Goal: Task Accomplishment & Management: Use online tool/utility

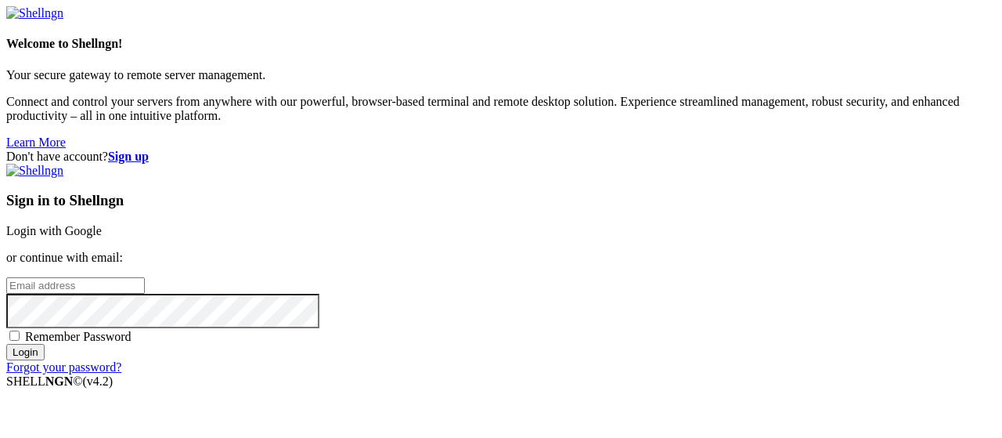
click at [102, 224] on link "Login with Google" at bounding box center [53, 230] width 95 height 13
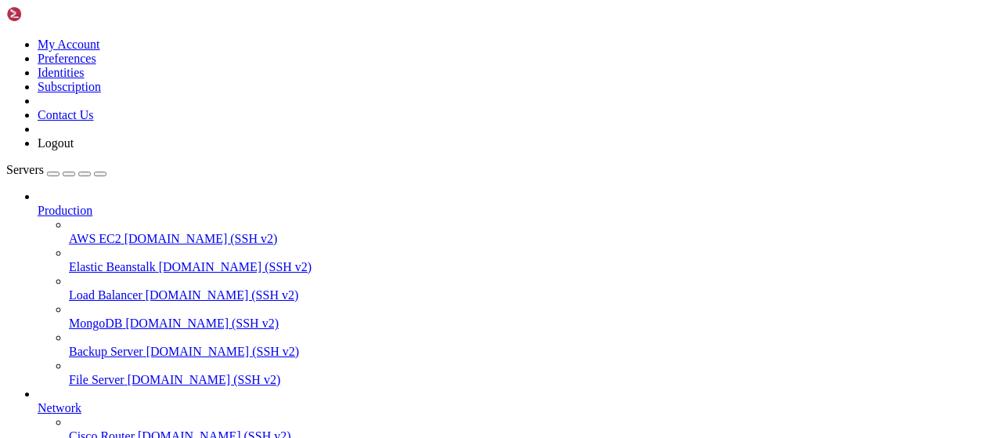
scroll to position [318, 0]
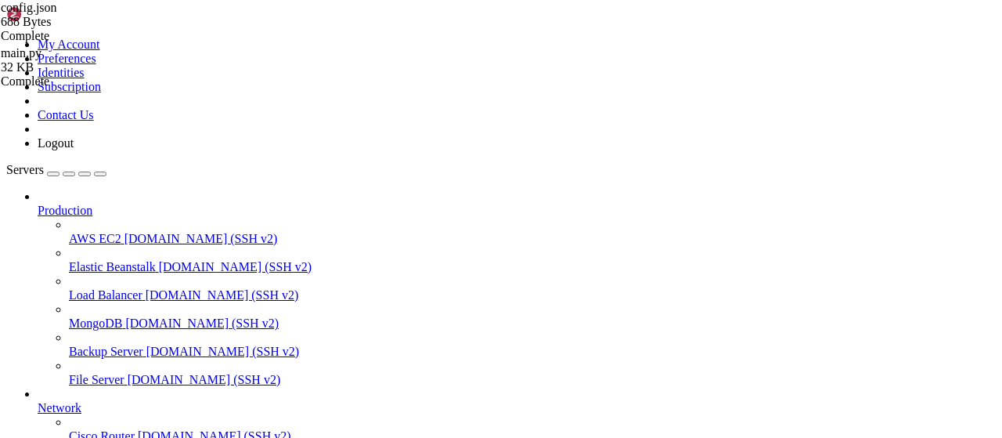
scroll to position [144, 0]
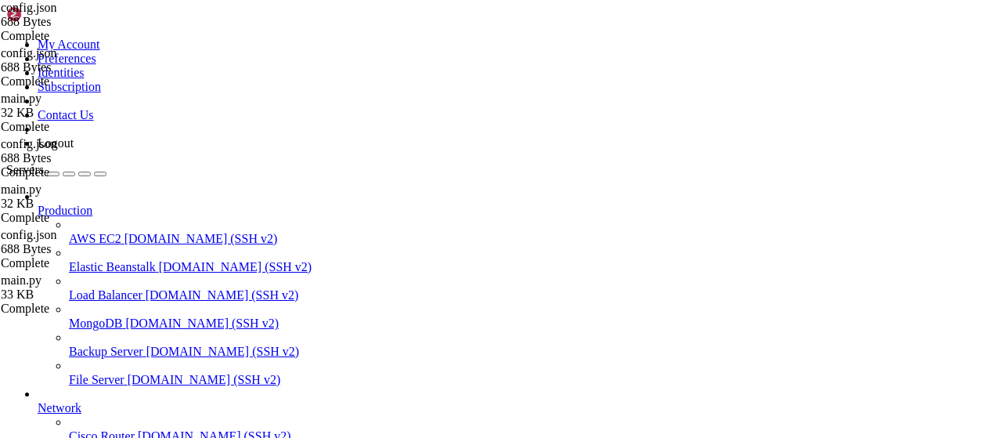
type input "/root/vpn-manager"
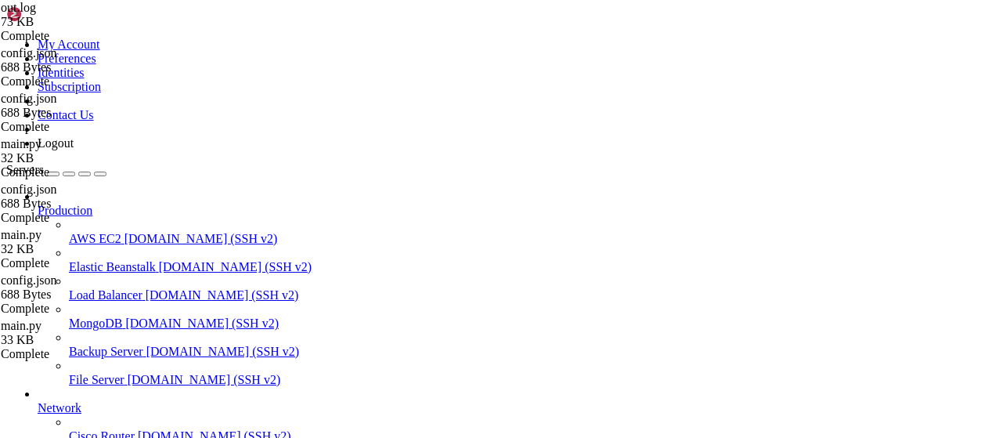
scroll to position [3973, 0]
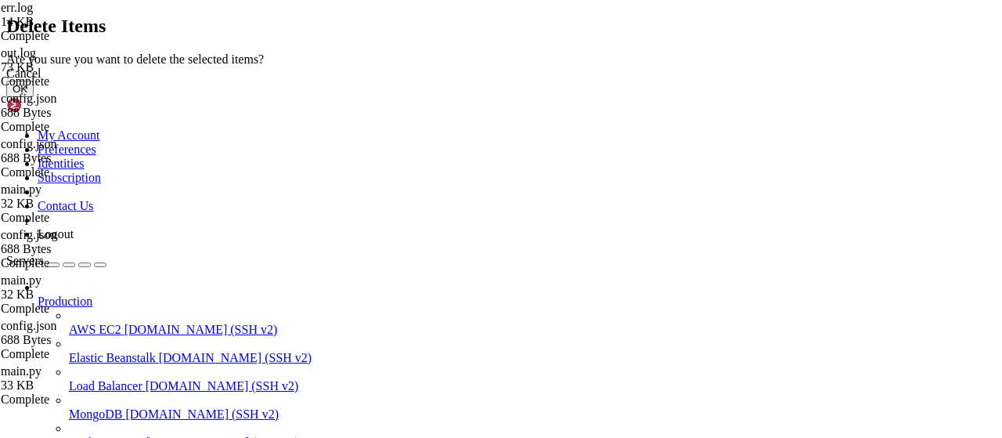
click at [34, 97] on button "OK" at bounding box center [19, 89] width 27 height 16
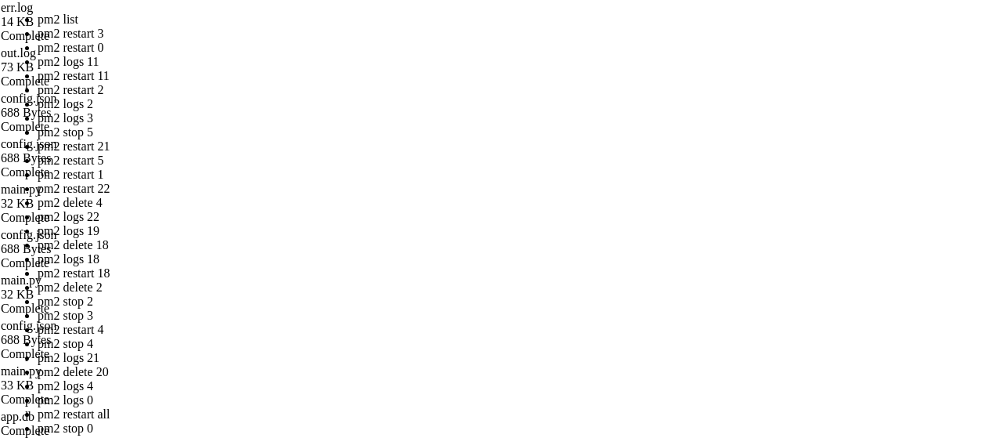
drag, startPoint x: 425, startPoint y: 251, endPoint x: 229, endPoint y: 180, distance: 209.0
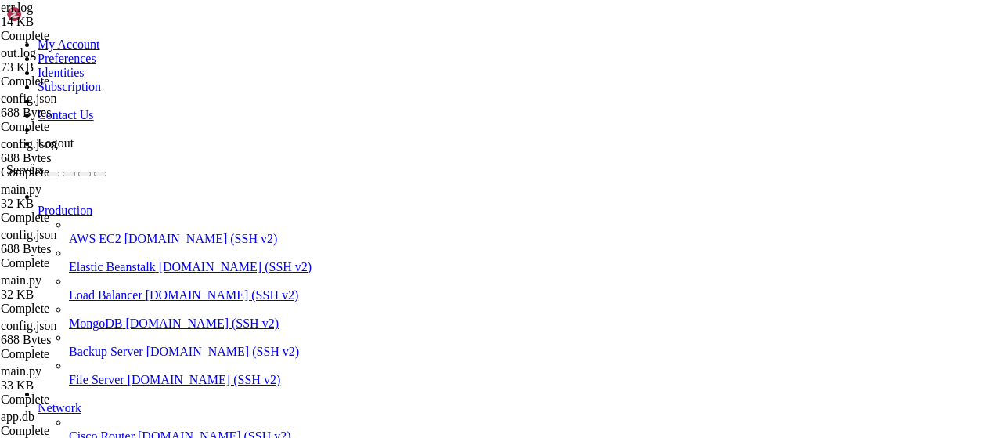
scroll to position [733, 0]
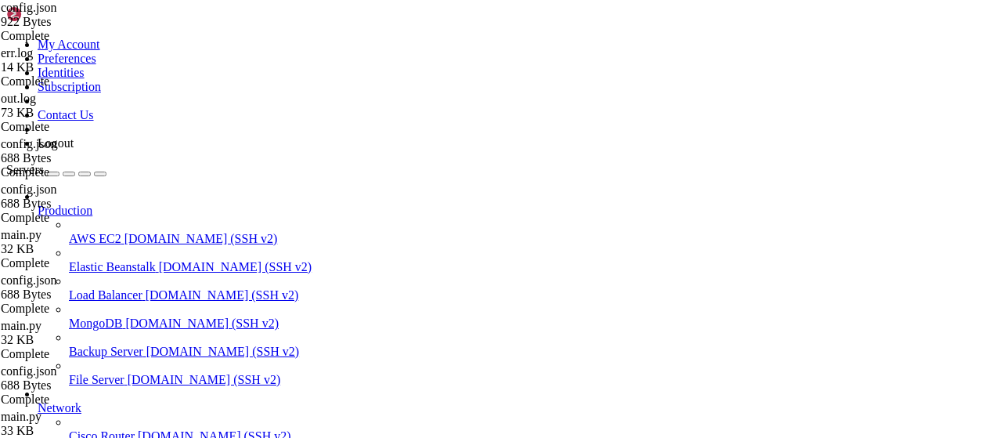
scroll to position [0, 0]
type textarea ""realitySettings": {"
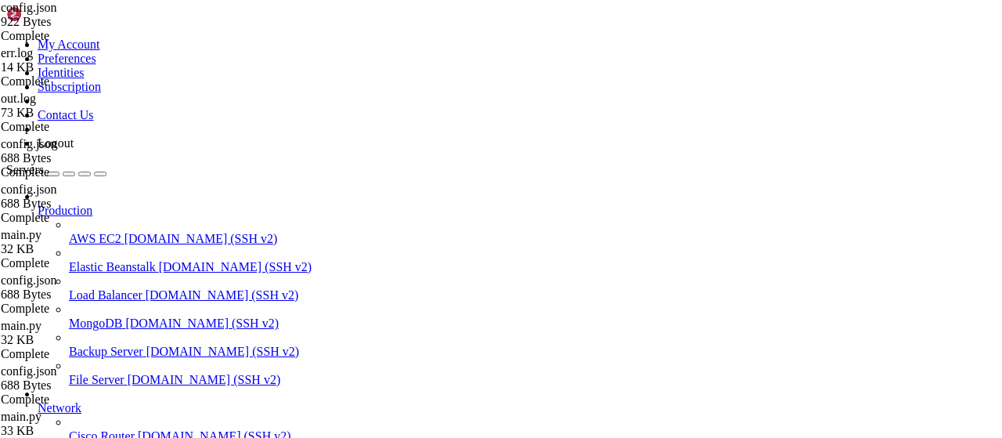
drag, startPoint x: 377, startPoint y: 1301, endPoint x: 193, endPoint y: 1273, distance: 186.9
drag, startPoint x: 185, startPoint y: 1317, endPoint x: 13, endPoint y: 1171, distance: 224.9
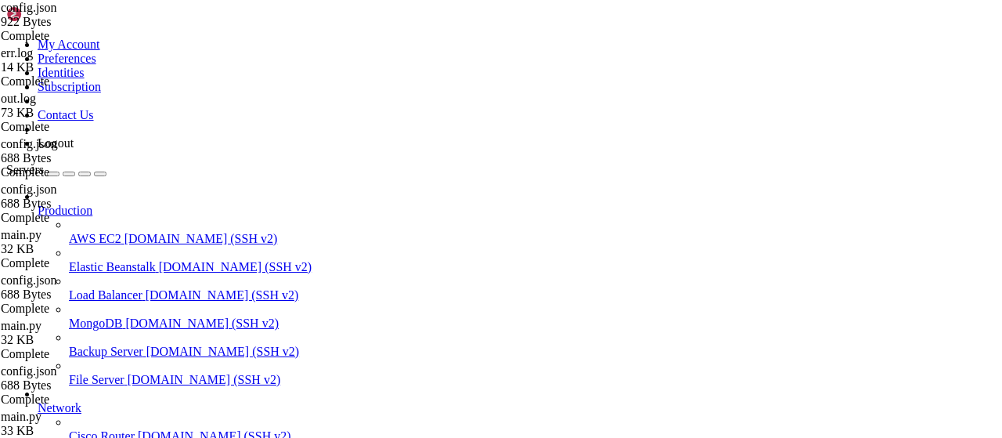
drag, startPoint x: 361, startPoint y: 1300, endPoint x: 16, endPoint y: 1220, distance: 354.3
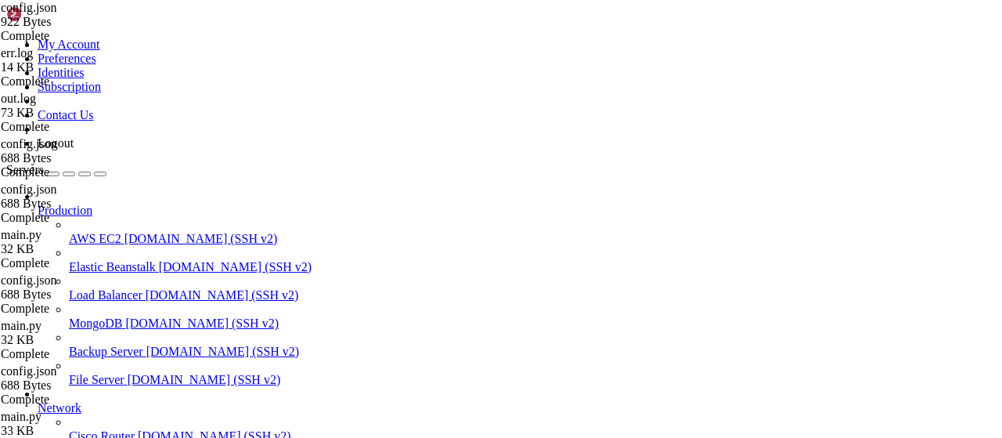
drag, startPoint x: 360, startPoint y: 1273, endPoint x: 374, endPoint y: 1223, distance: 51.3
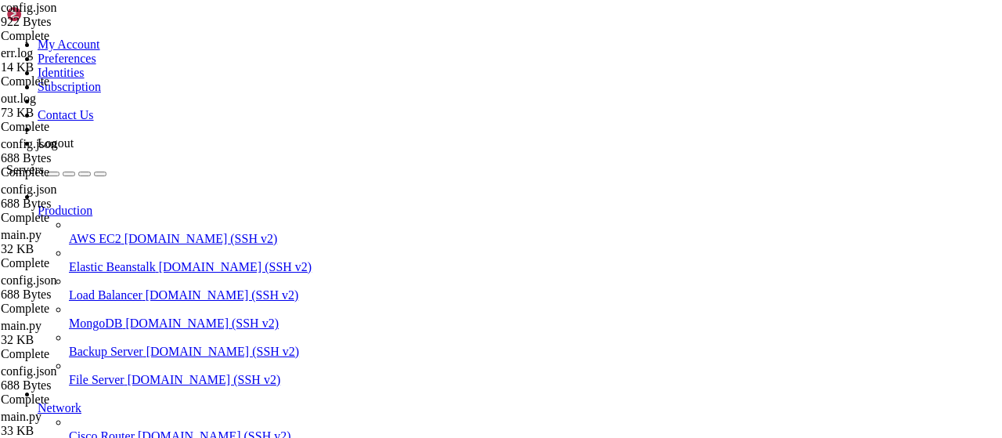
drag, startPoint x: 340, startPoint y: 1274, endPoint x: 285, endPoint y: 1216, distance: 79.7
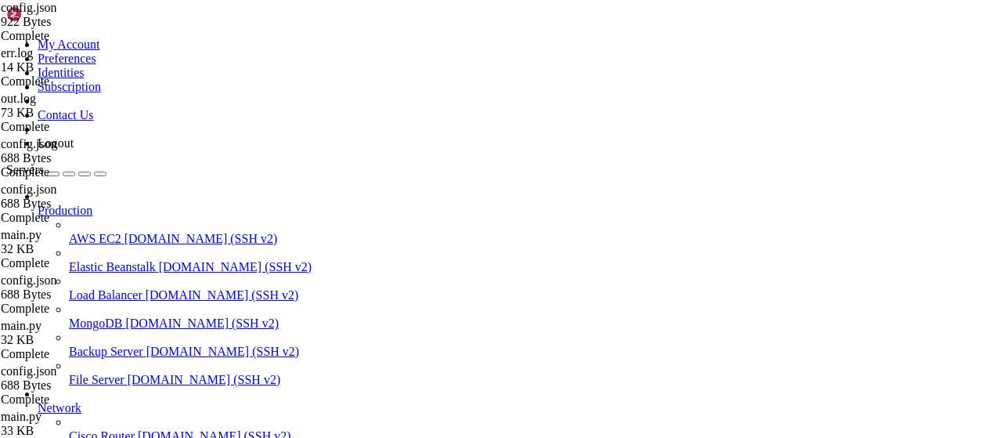
drag, startPoint x: 354, startPoint y: 1268, endPoint x: 15, endPoint y: 1155, distance: 357.4
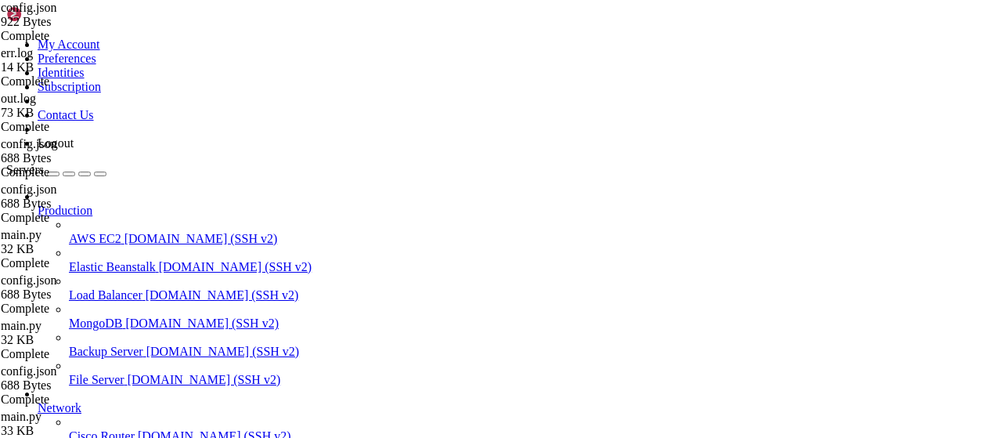
scroll to position [3284, 0]
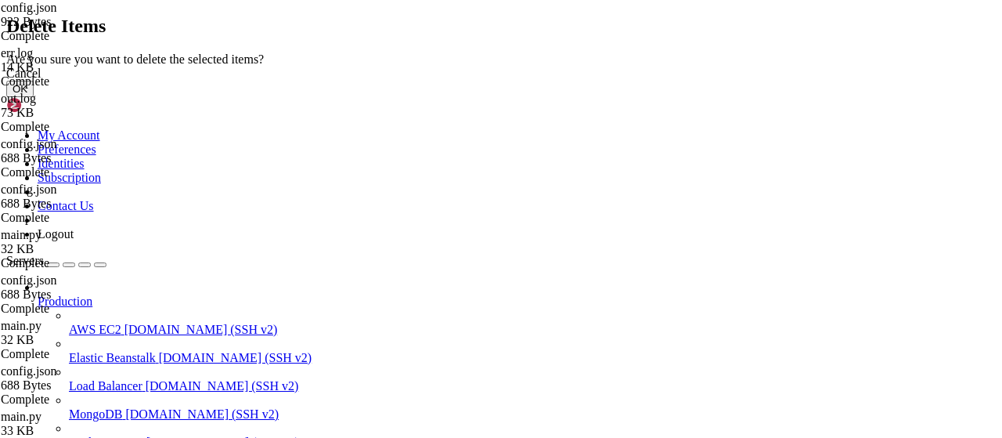
click at [34, 97] on button "OK" at bounding box center [19, 89] width 27 height 16
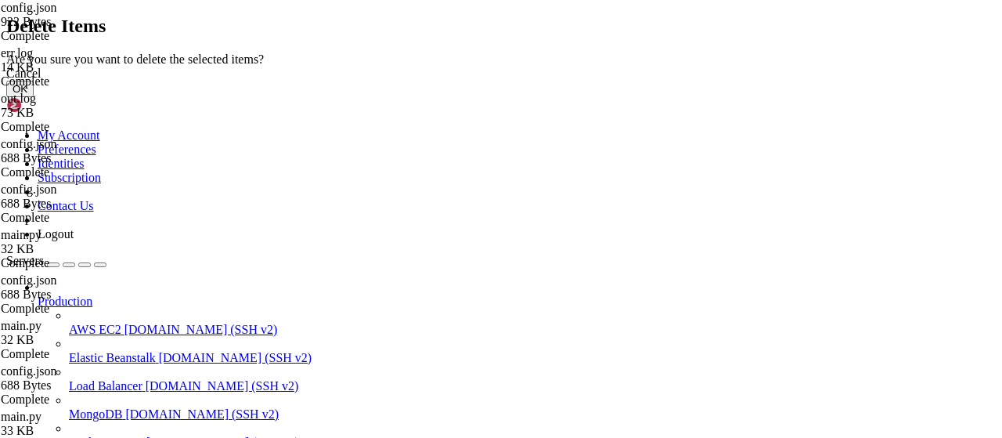
drag, startPoint x: 704, startPoint y: 274, endPoint x: 387, endPoint y: 118, distance: 352.5
click at [34, 97] on button "OK" at bounding box center [19, 89] width 27 height 16
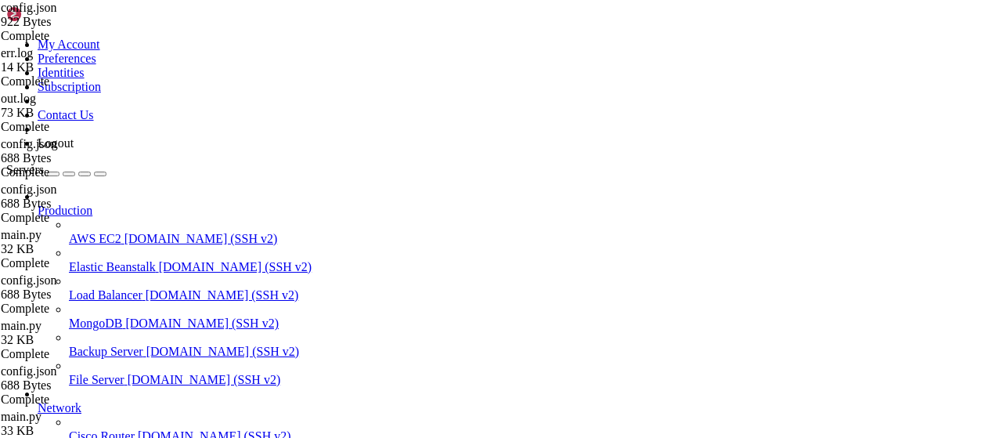
drag, startPoint x: 243, startPoint y: 27, endPoint x: 287, endPoint y: 56, distance: 52.8
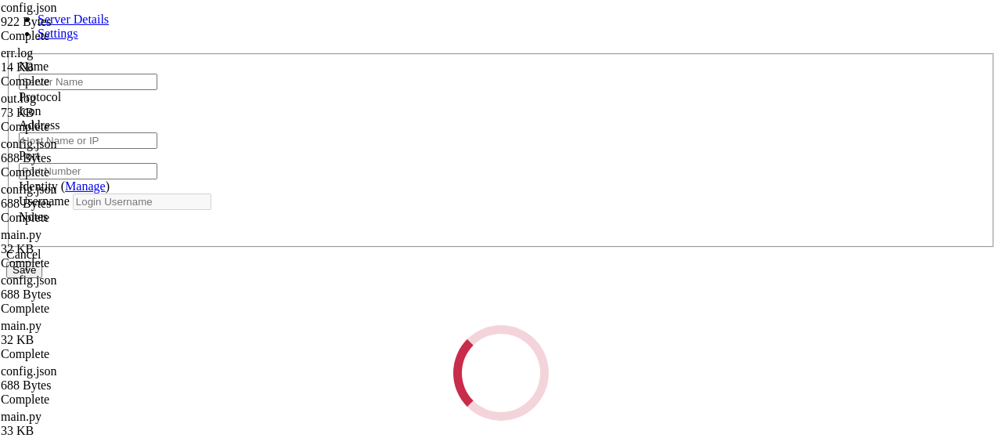
type input "apibypass"
type input "[TECHNICAL_ID]"
type input "22"
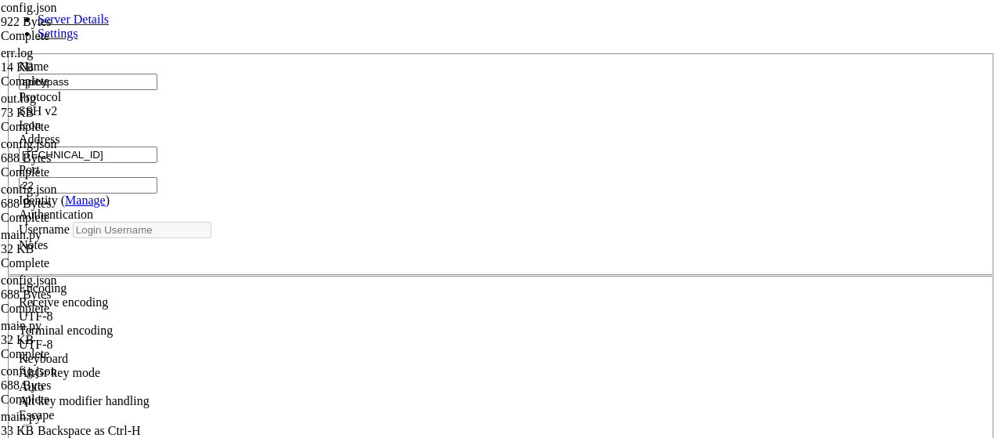
type input "root"
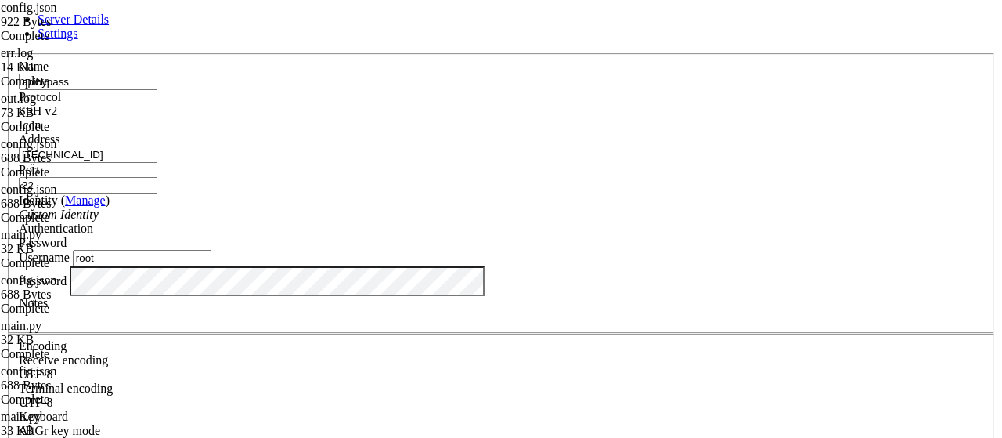
drag, startPoint x: 372, startPoint y: 169, endPoint x: 164, endPoint y: 145, distance: 208.8
click at [157, 146] on input "[TECHNICAL_ID]" at bounding box center [88, 154] width 139 height 16
